Goal: Information Seeking & Learning: Compare options

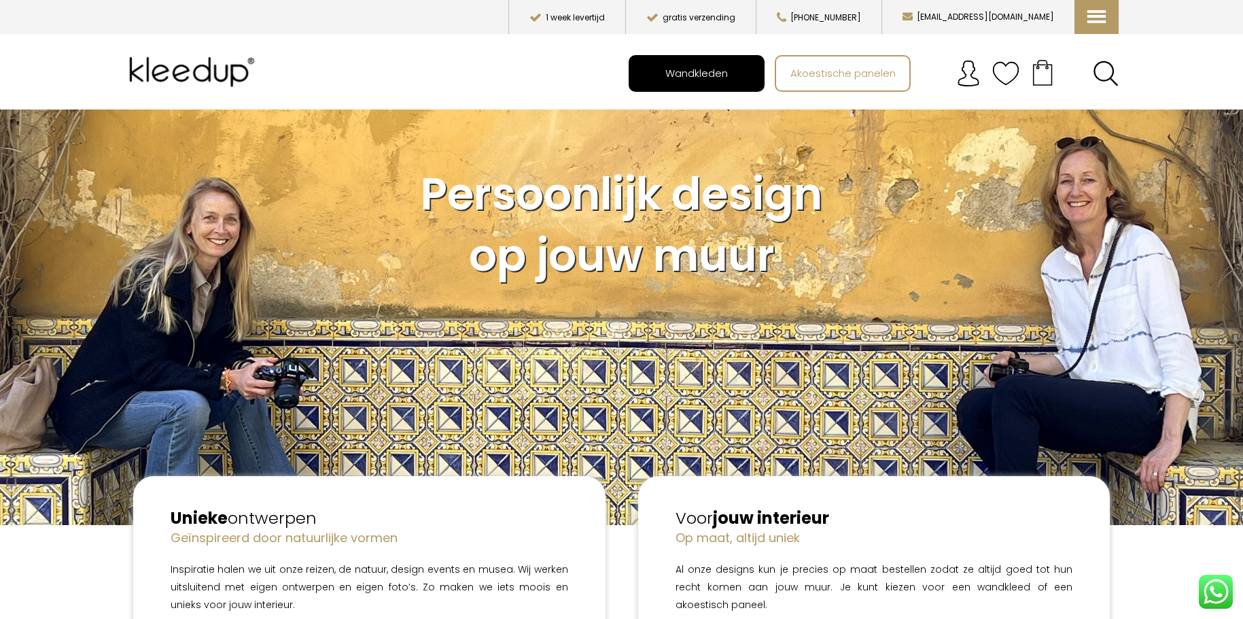
click at [691, 69] on span "Wandkleden" at bounding box center [696, 73] width 77 height 26
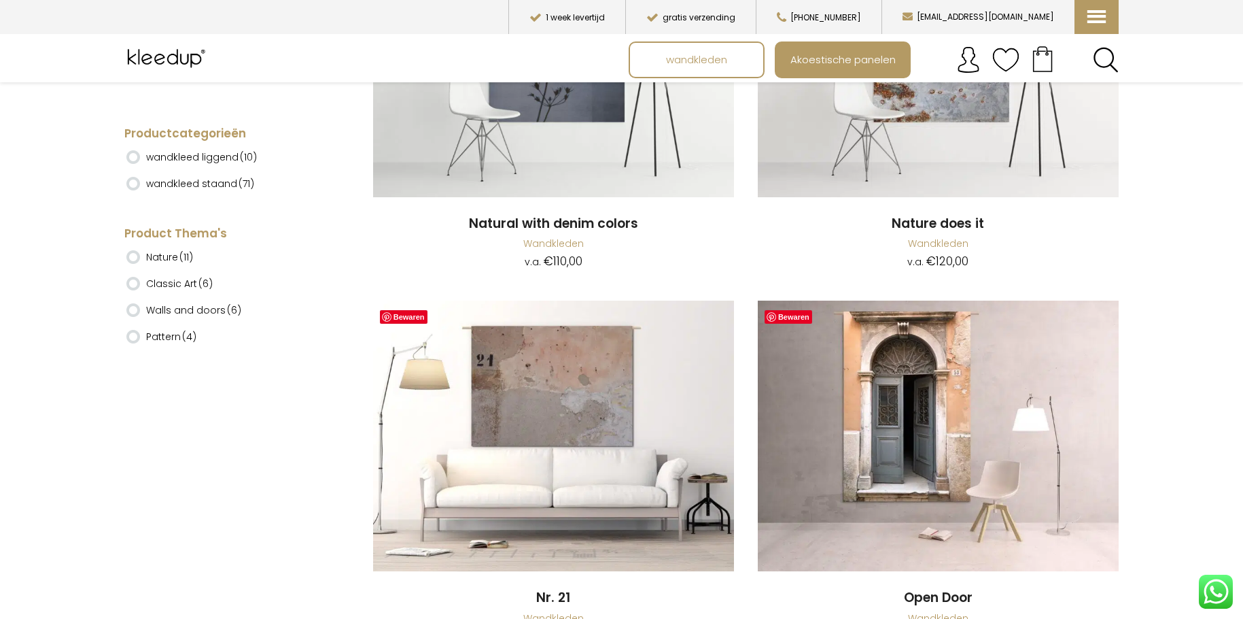
scroll to position [10263, 0]
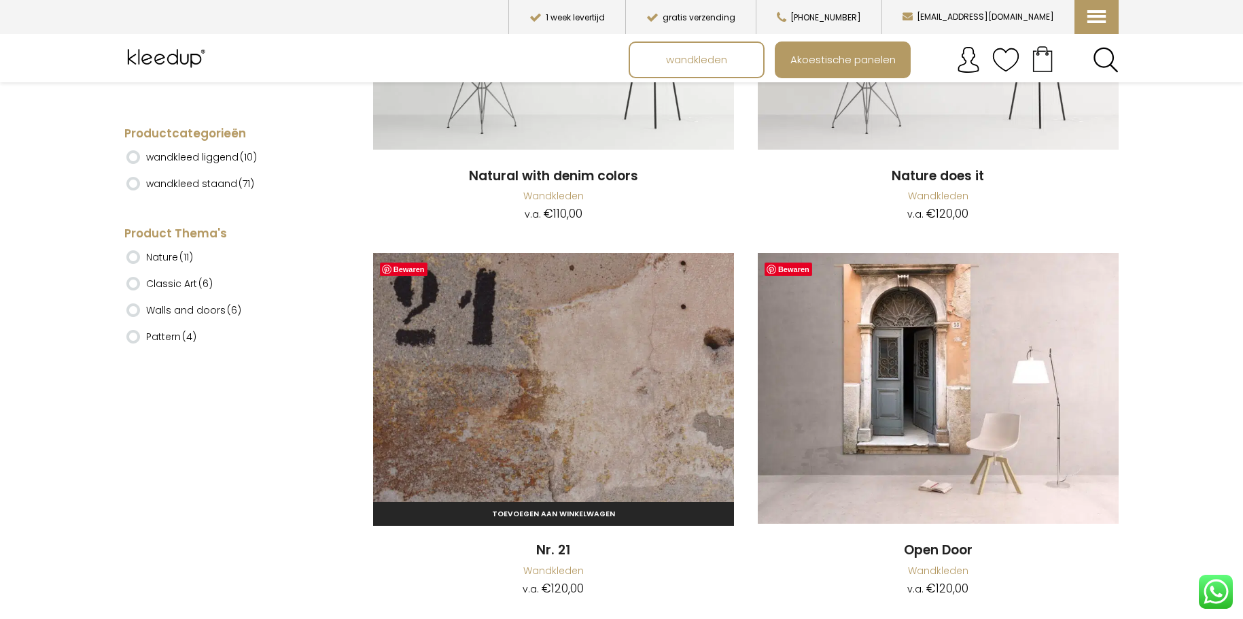
click at [510, 345] on img at bounding box center [553, 388] width 361 height 271
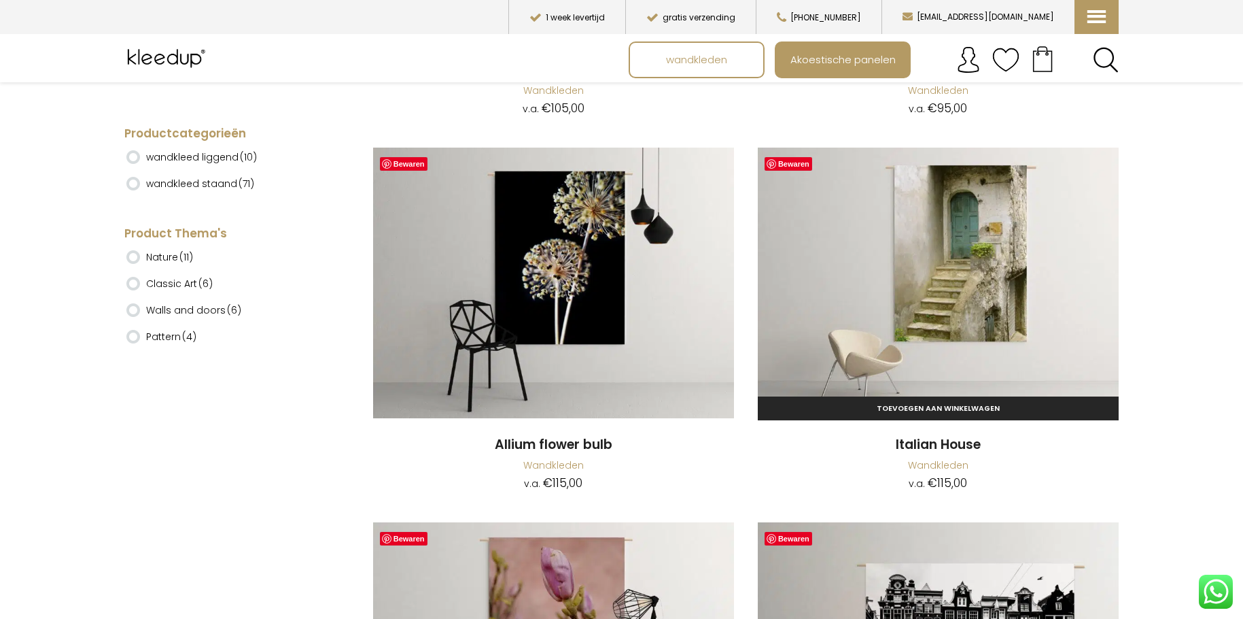
scroll to position [12582, 0]
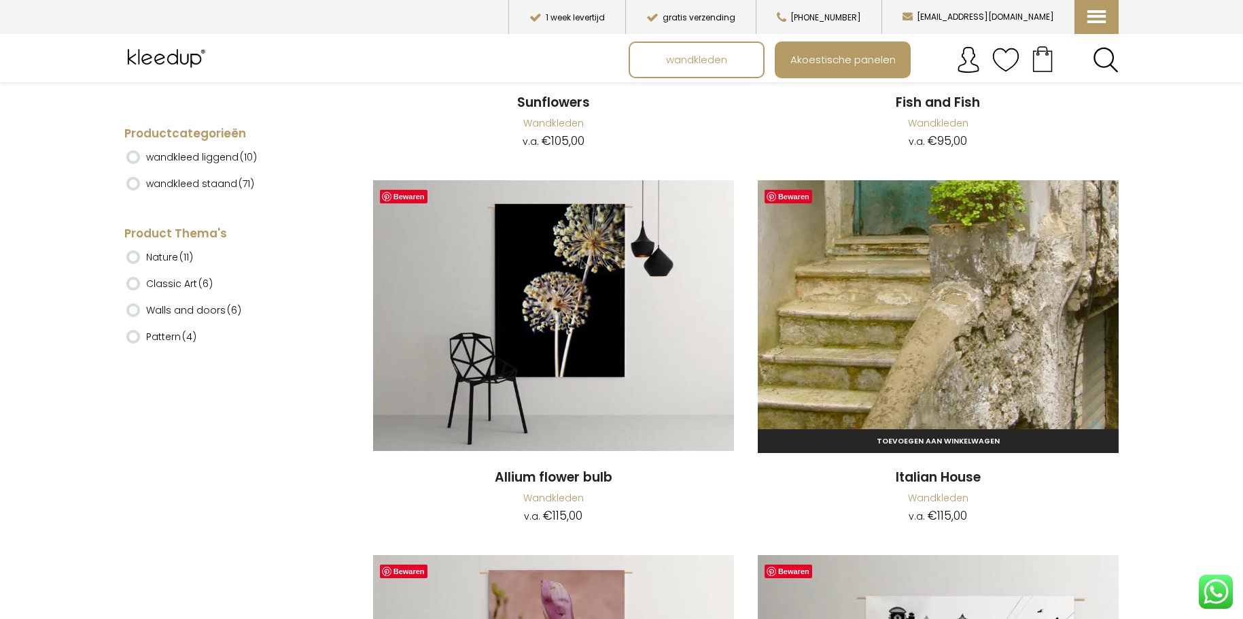
click at [872, 296] on img at bounding box center [938, 315] width 361 height 271
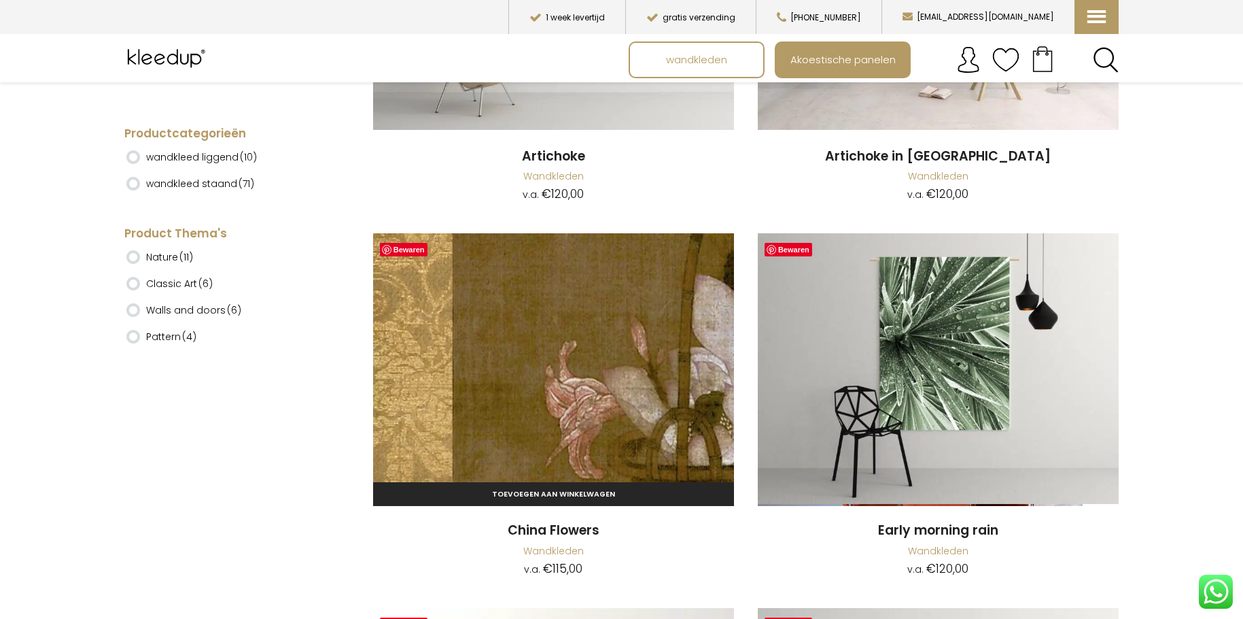
scroll to position [13732, 0]
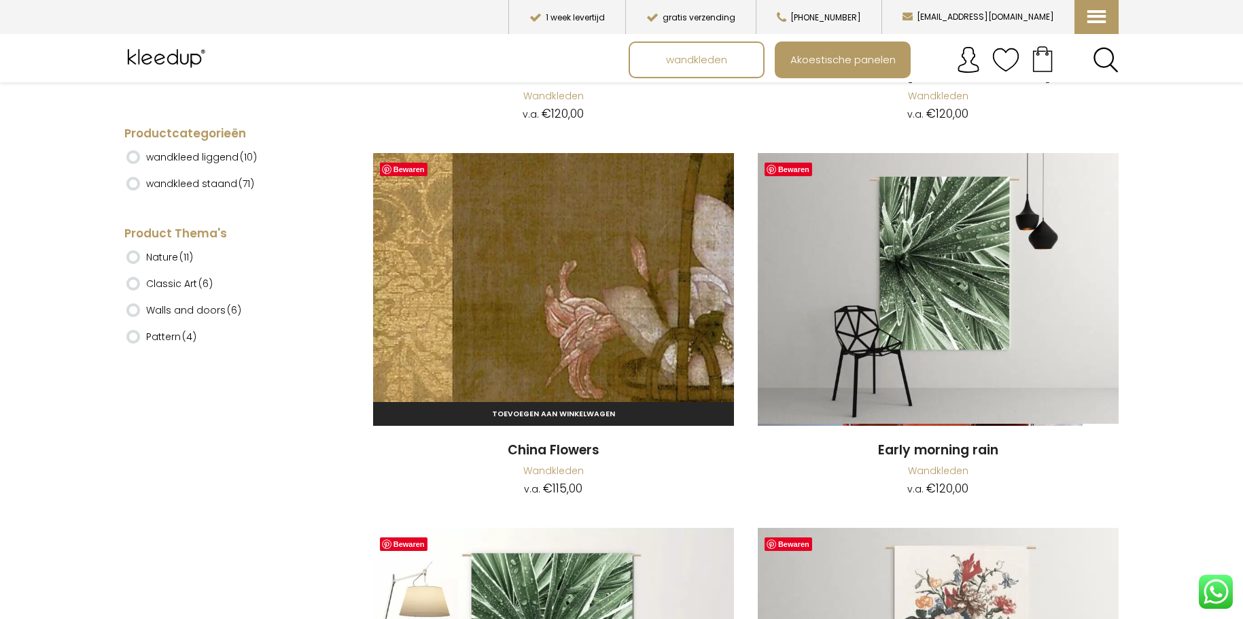
click at [555, 278] on img at bounding box center [553, 288] width 361 height 271
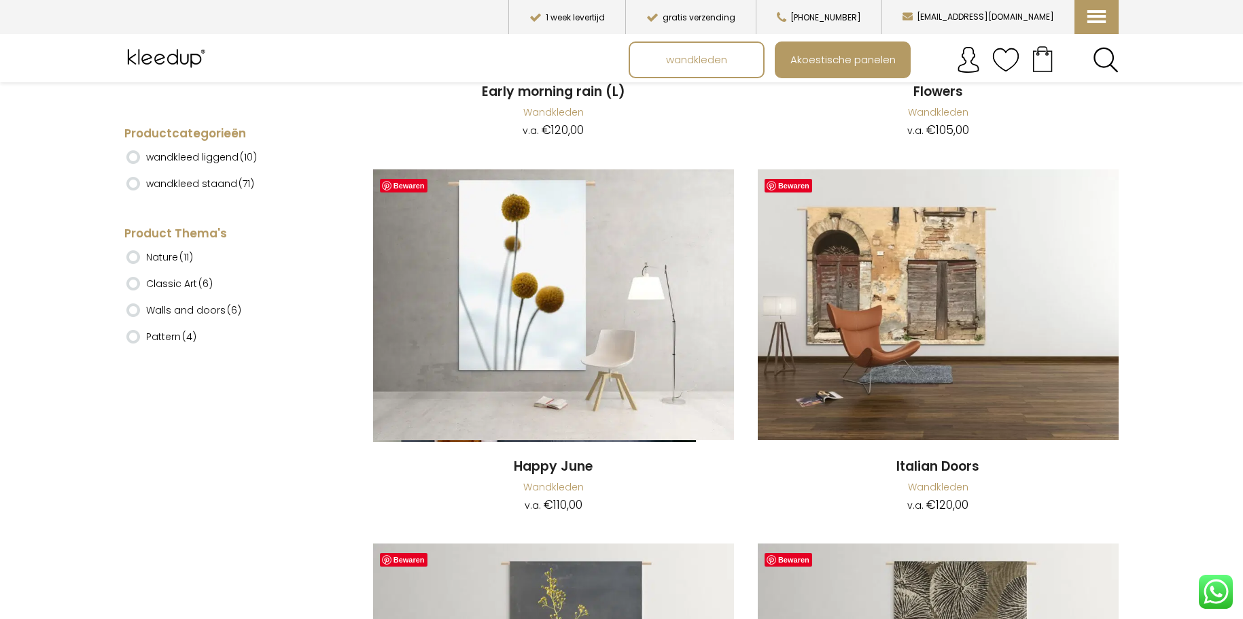
scroll to position [14397, 0]
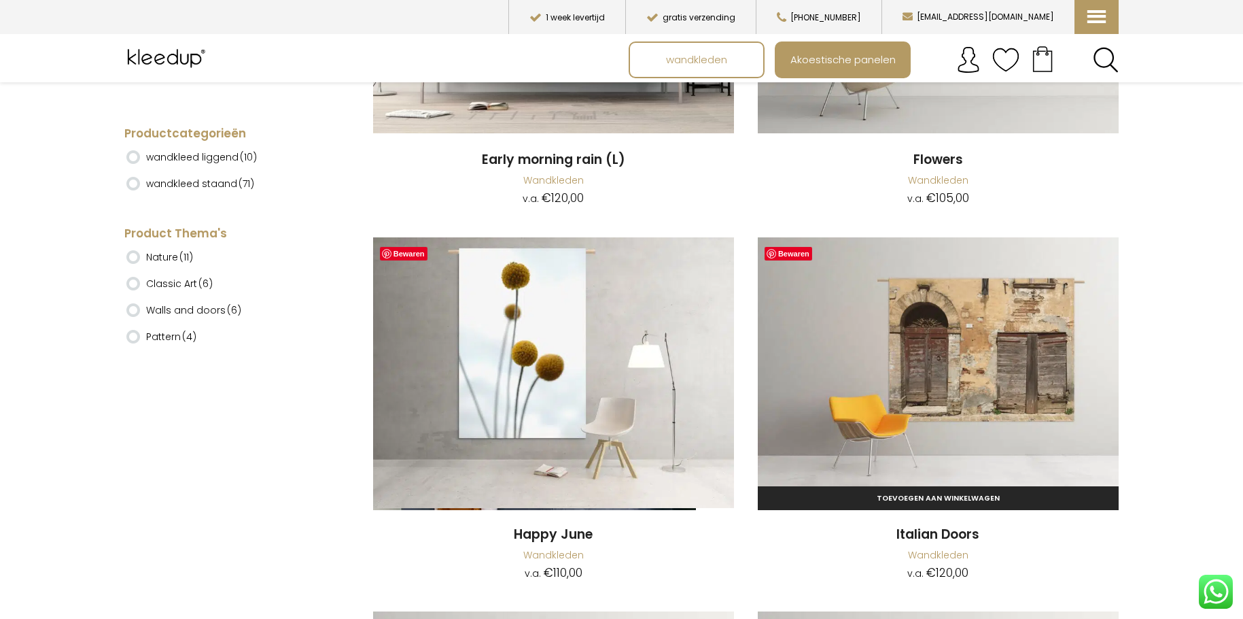
click at [896, 337] on img at bounding box center [938, 372] width 361 height 271
click at [951, 345] on img at bounding box center [938, 372] width 361 height 271
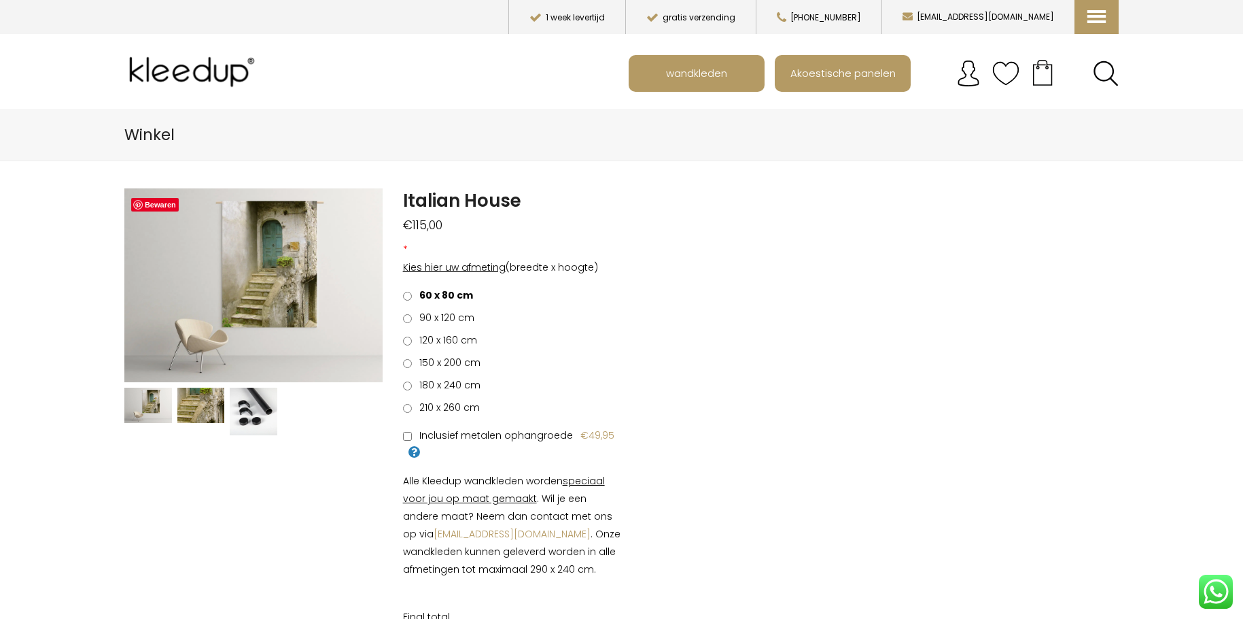
click at [429, 341] on span "120 x 160 cm" at bounding box center [446, 340] width 63 height 14
click at [419, 315] on span "90 x 120 cm" at bounding box center [445, 318] width 60 height 14
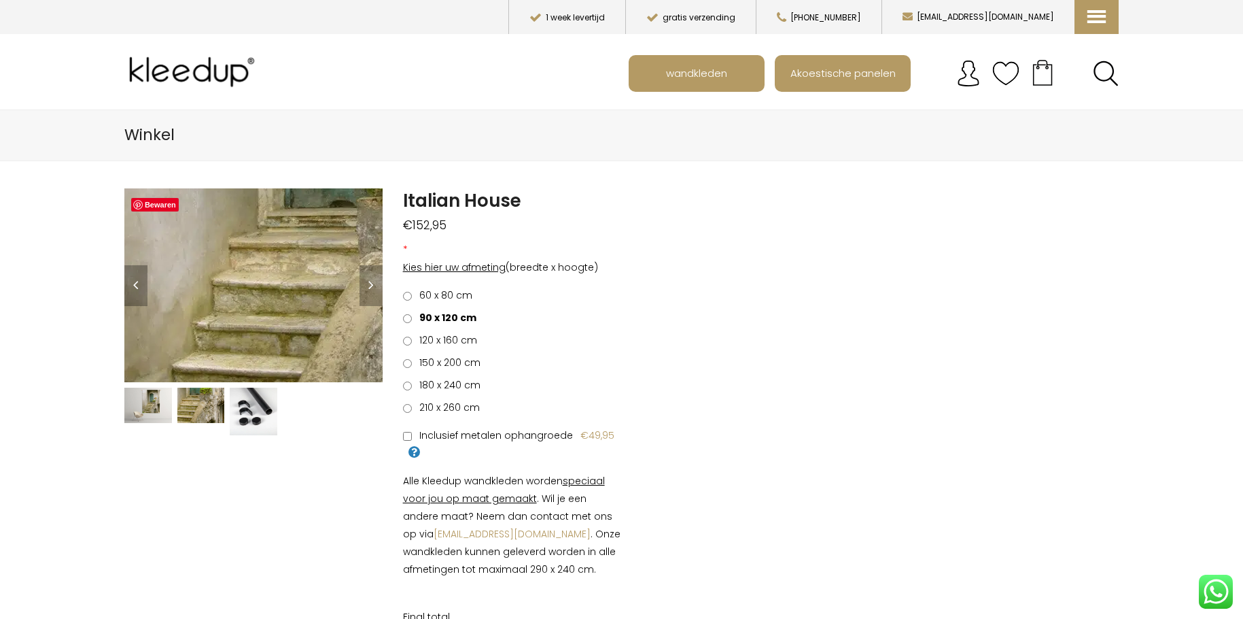
click at [260, 283] on img at bounding box center [236, 299] width 1359 height 1020
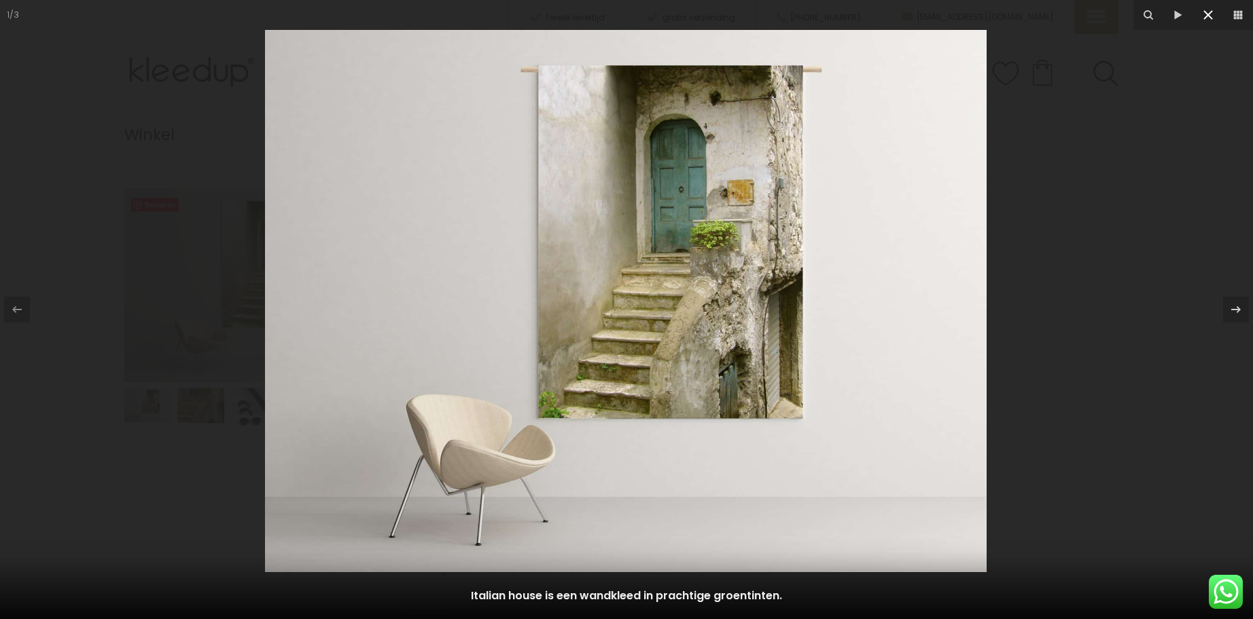
click at [1209, 12] on icon at bounding box center [1208, 15] width 16 height 16
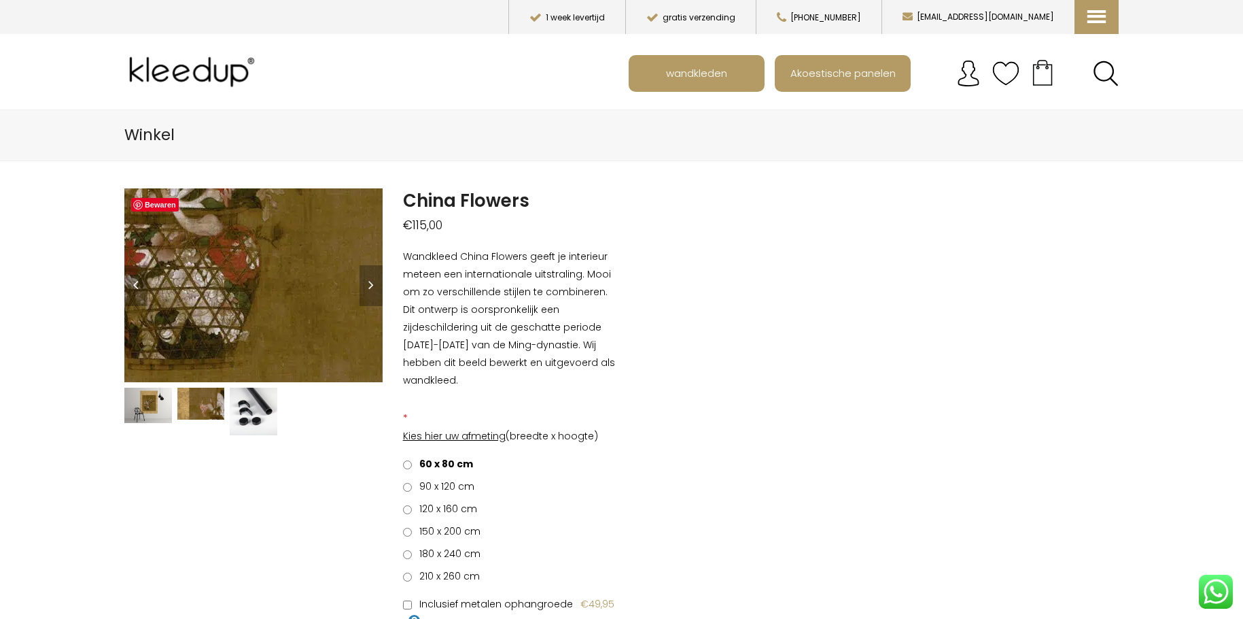
click at [266, 295] on img at bounding box center [198, 244] width 1359 height 1020
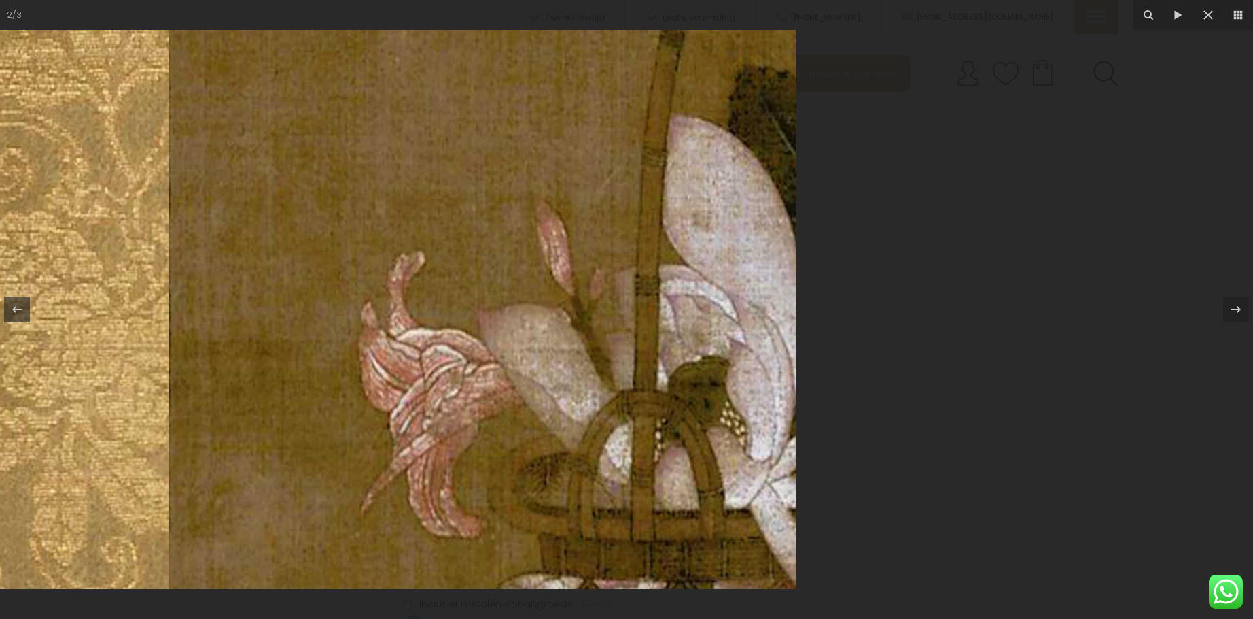
drag, startPoint x: 924, startPoint y: 370, endPoint x: 676, endPoint y: 237, distance: 282.2
click at [676, 237] on img at bounding box center [378, 309] width 838 height 559
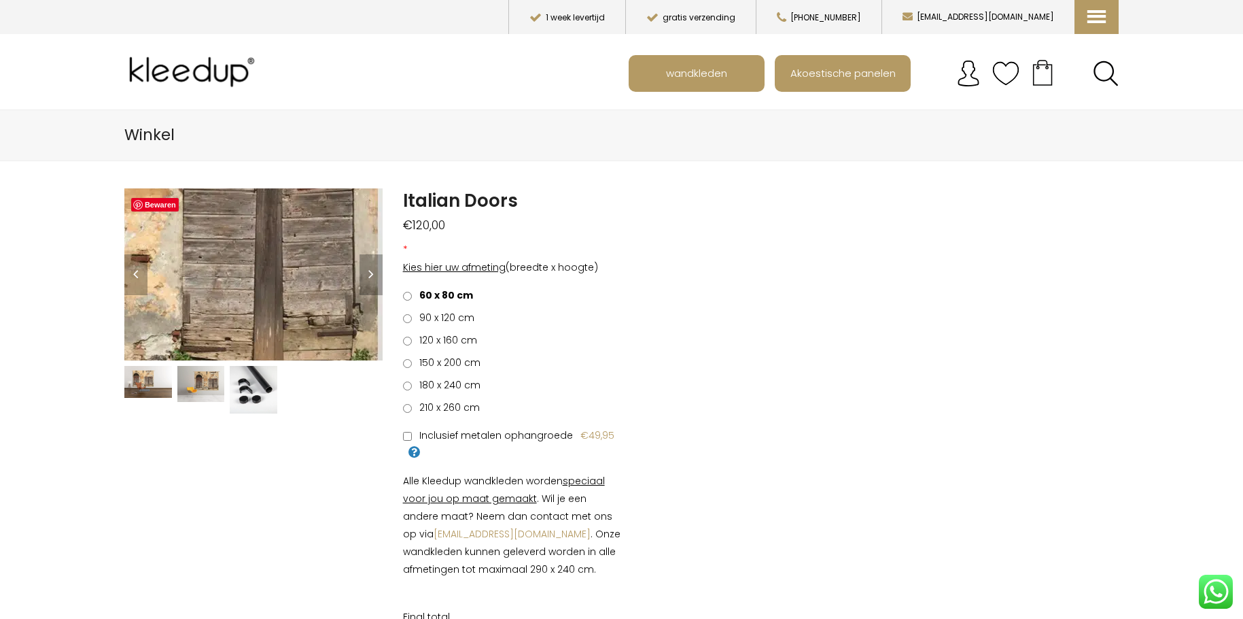
click at [251, 275] on img at bounding box center [260, 274] width 1020 height 680
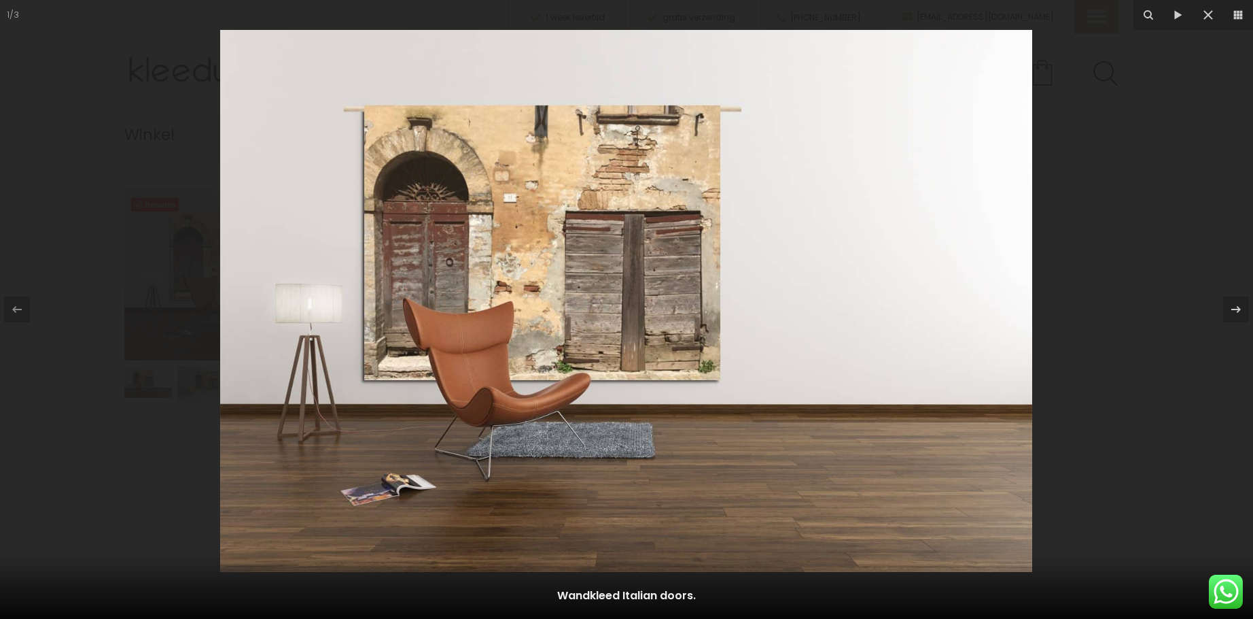
click at [614, 248] on img at bounding box center [626, 301] width 812 height 542
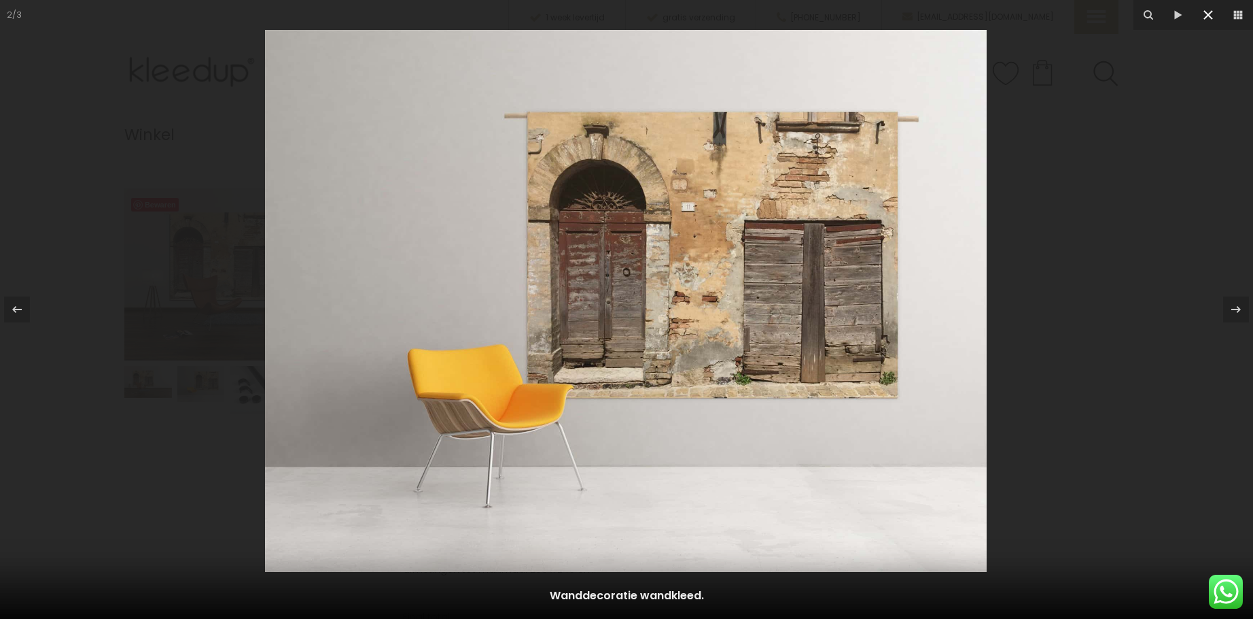
click at [1207, 17] on icon at bounding box center [1209, 15] width 10 height 10
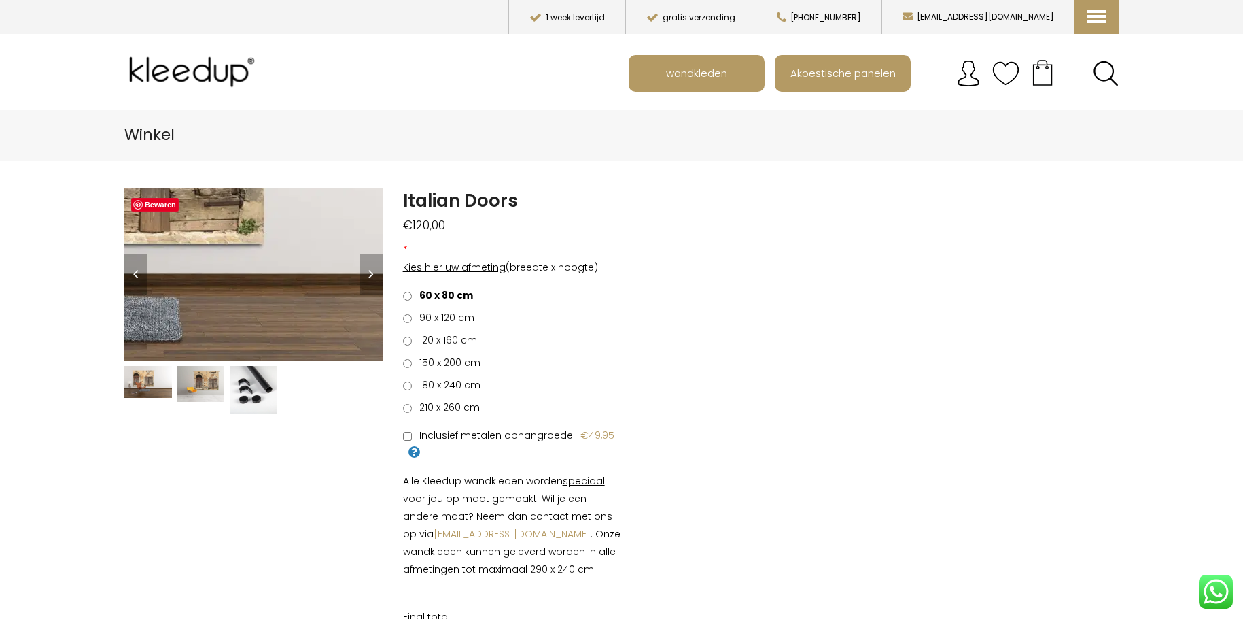
click at [290, 319] on img at bounding box center [146, 144] width 1020 height 680
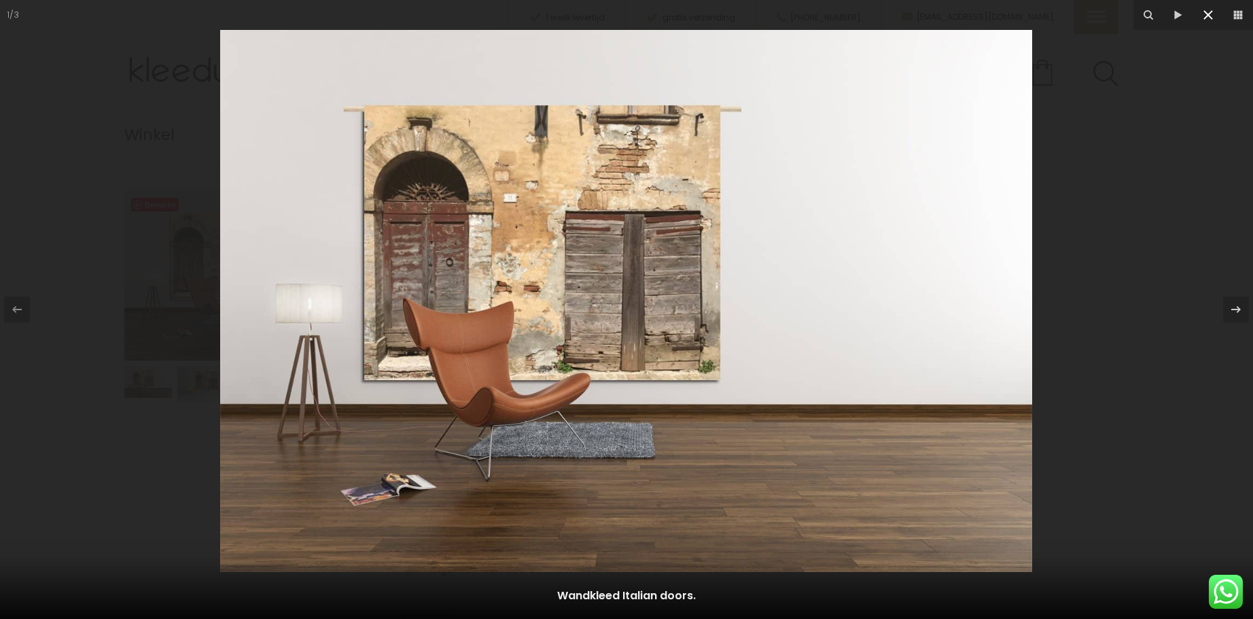
click at [1215, 15] on icon at bounding box center [1208, 15] width 16 height 16
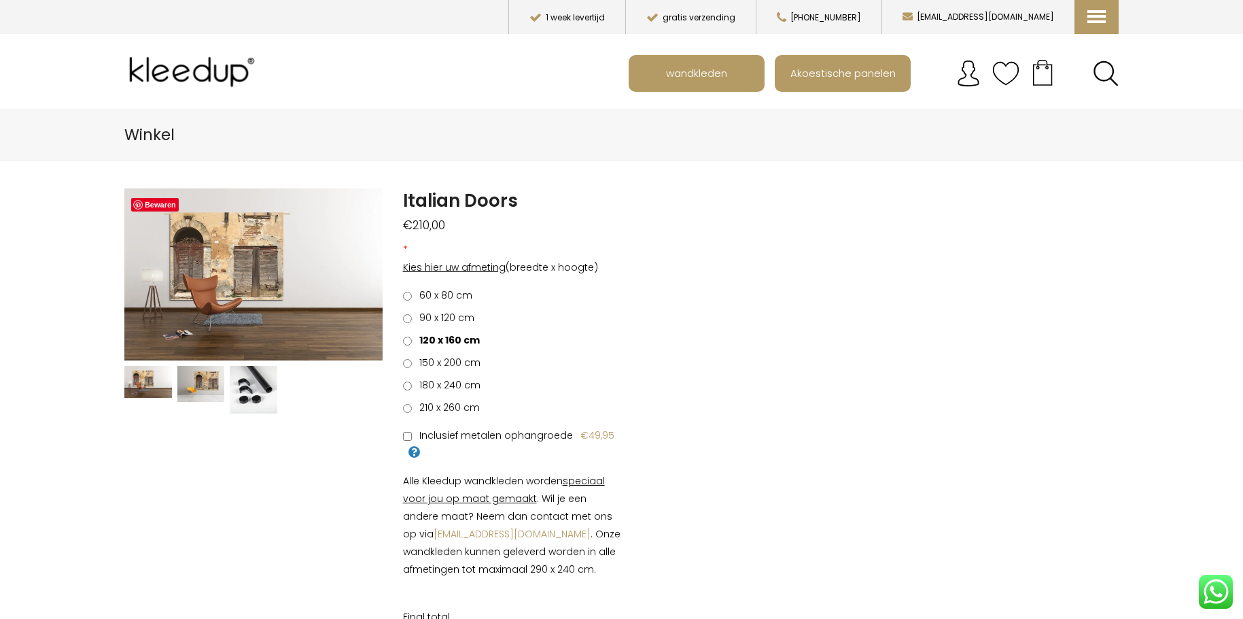
click at [628, 444] on div "Inclusief metalen ophangroede €49,95" at bounding box center [512, 443] width 239 height 35
